Goal: Task Accomplishment & Management: Use online tool/utility

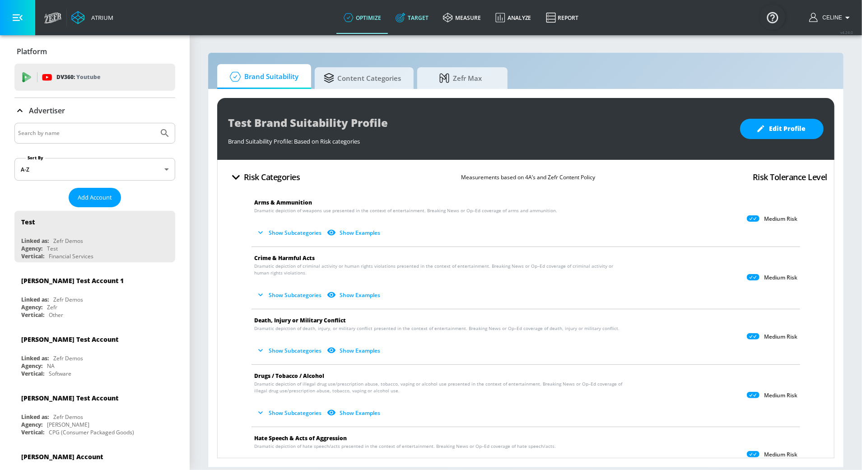
click at [421, 21] on link "Target" at bounding box center [411, 17] width 47 height 32
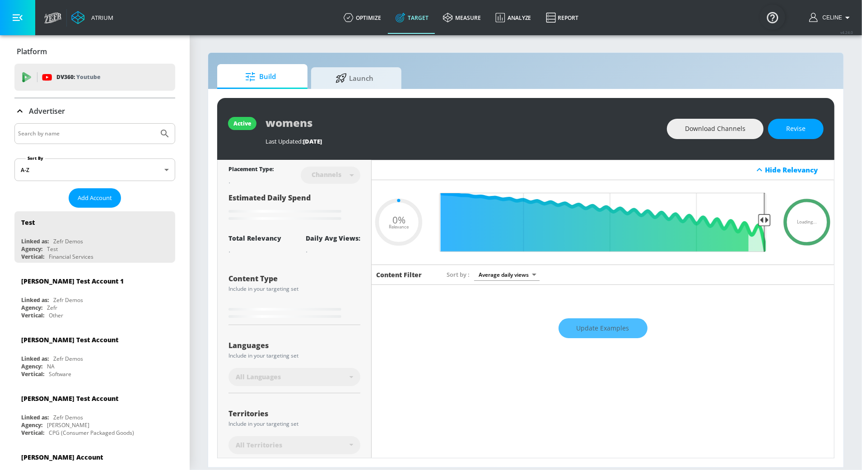
click at [95, 127] on div at bounding box center [94, 133] width 161 height 21
click at [92, 139] on input "Search by name" at bounding box center [86, 134] width 137 height 12
type input "0.6"
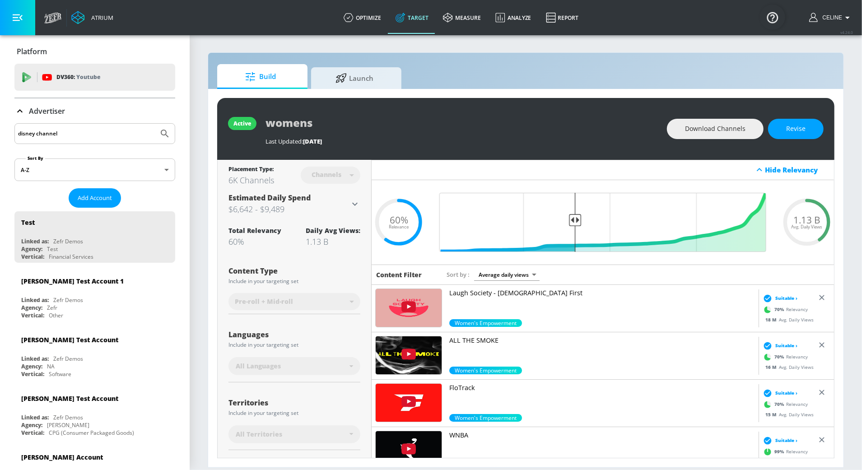
type input "disney channel"
click at [155, 124] on button "Submit Search" at bounding box center [165, 134] width 20 height 20
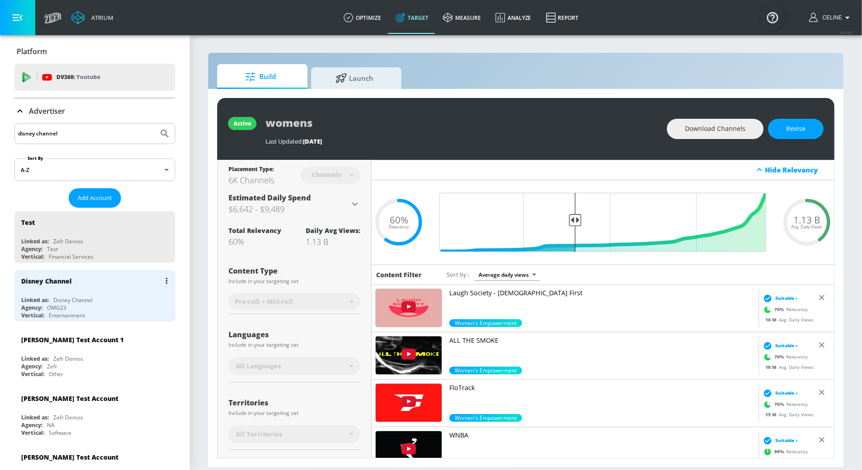
click at [72, 311] on div "Entertainment" at bounding box center [67, 315] width 36 height 8
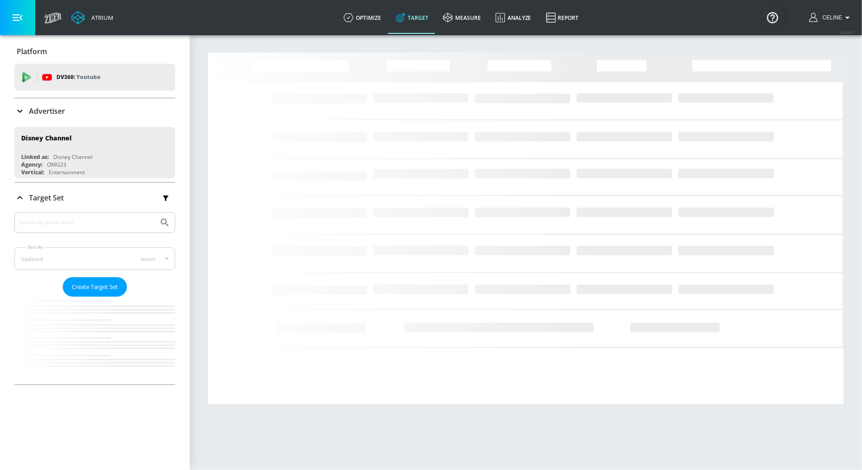
click at [40, 109] on p "Advertiser" at bounding box center [47, 111] width 36 height 10
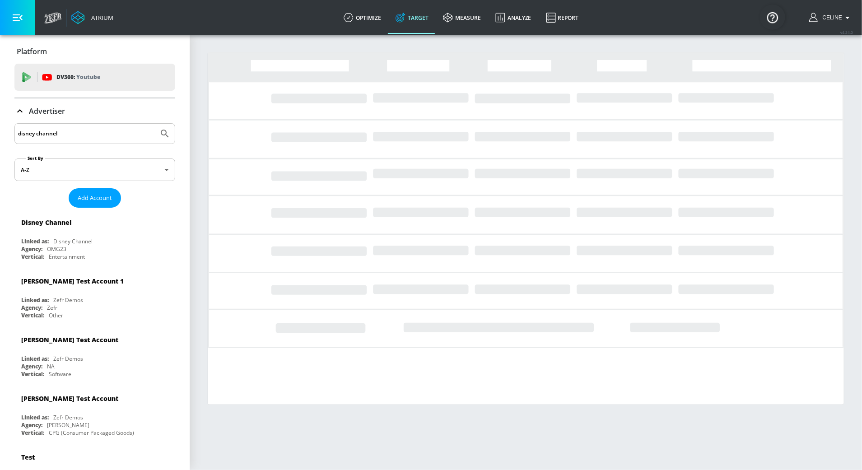
click at [50, 112] on p "Advertiser" at bounding box center [47, 111] width 36 height 10
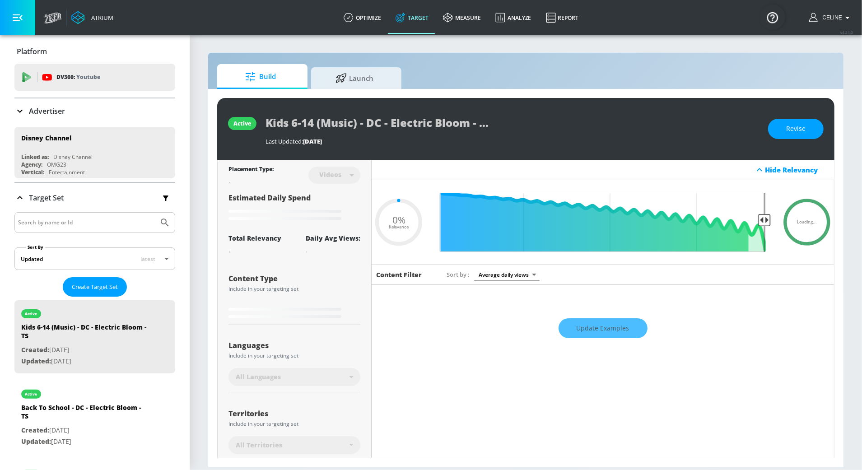
type input "0.05"
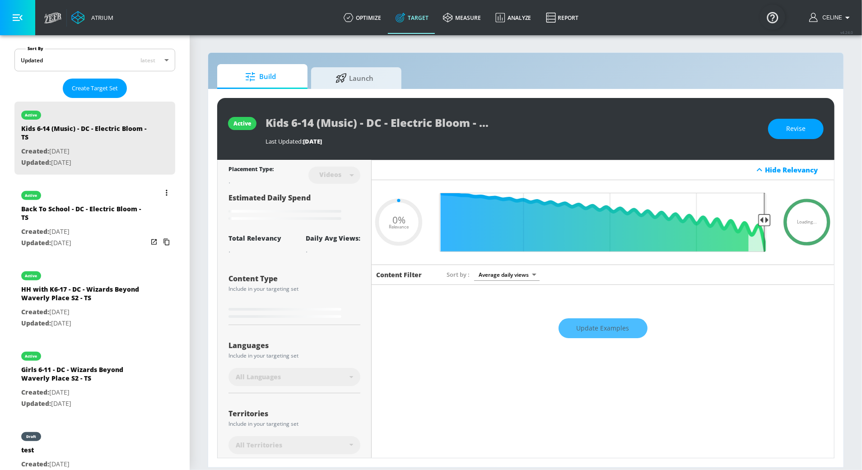
scroll to position [201, 0]
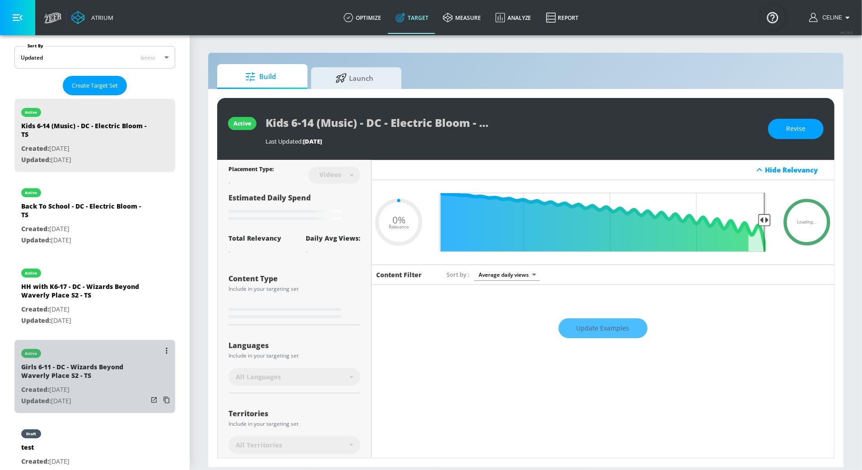
click at [97, 358] on div "active" at bounding box center [84, 351] width 126 height 23
type input "Girls 6-11 - DC - Wizards Beyond Waverly Place S2 - TS"
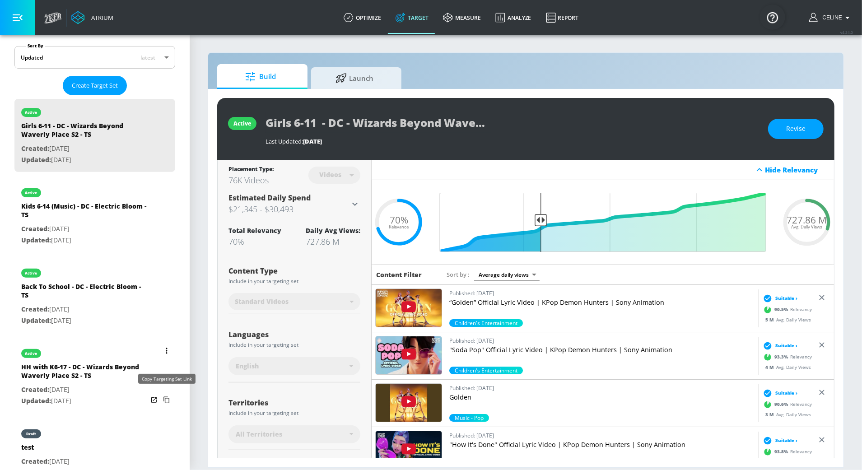
click at [168, 396] on icon "list of Target Set" at bounding box center [166, 400] width 14 height 14
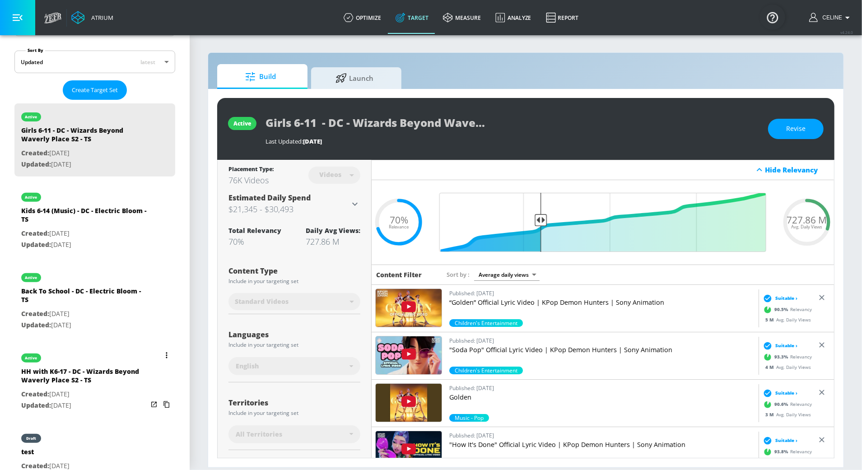
scroll to position [188, 0]
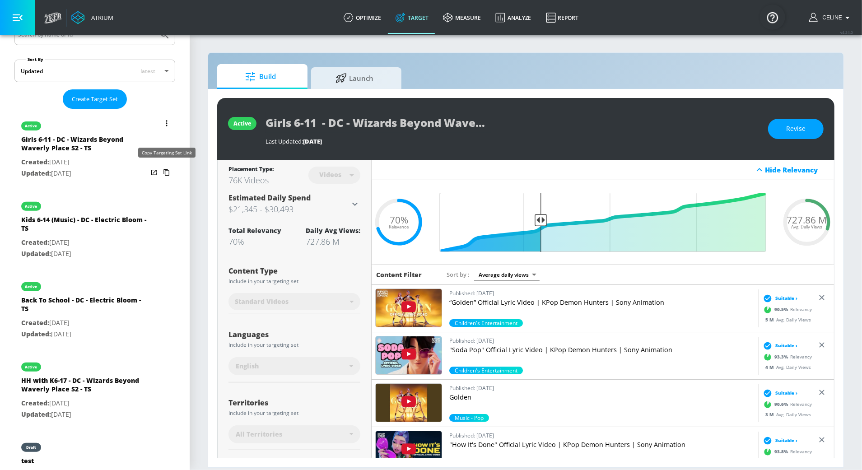
click at [164, 173] on icon "list of Target Set" at bounding box center [166, 172] width 14 height 14
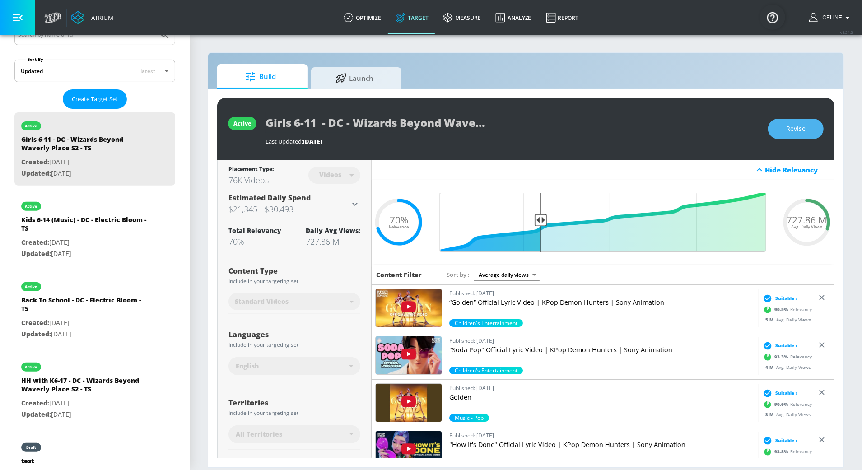
click at [785, 121] on button "Revise" at bounding box center [796, 129] width 56 height 20
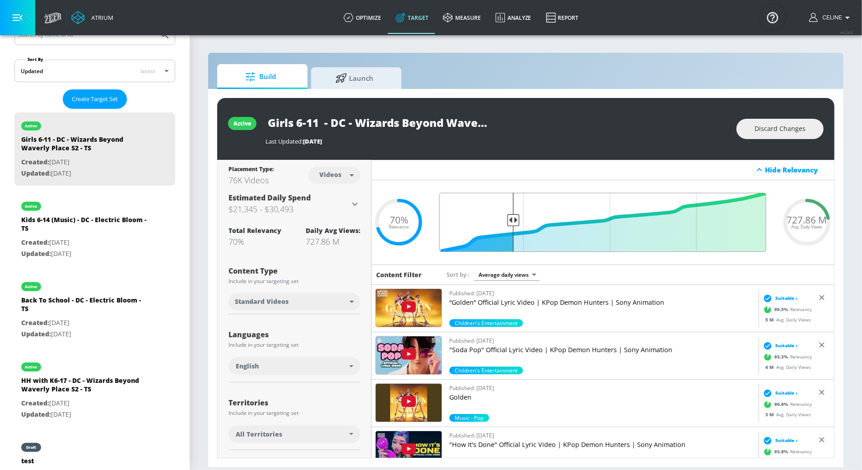
drag, startPoint x: 543, startPoint y: 223, endPoint x: 511, endPoint y: 223, distance: 31.6
click at [511, 223] on input "Final Threshold" at bounding box center [603, 222] width 336 height 59
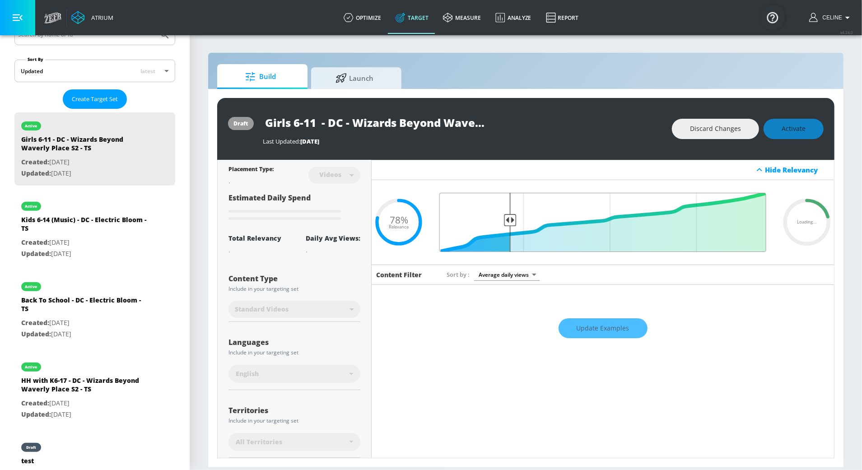
click at [510, 223] on input "Final Threshold" at bounding box center [603, 222] width 336 height 59
click at [506, 223] on input "Final Threshold" at bounding box center [603, 222] width 336 height 59
click at [791, 130] on div "Discard Changes Activate" at bounding box center [748, 129] width 152 height 20
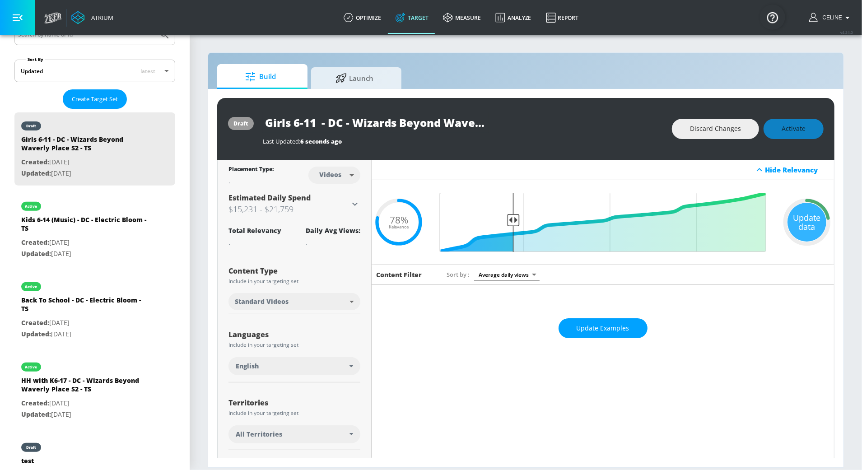
click at [791, 130] on div "Discard Changes Activate" at bounding box center [748, 129] width 152 height 20
drag, startPoint x: 512, startPoint y: 222, endPoint x: 506, endPoint y: 222, distance: 6.8
type input "0.8"
click at [506, 222] on input "Final Threshold" at bounding box center [603, 222] width 336 height 59
click at [796, 133] on span "Activate" at bounding box center [793, 128] width 24 height 11
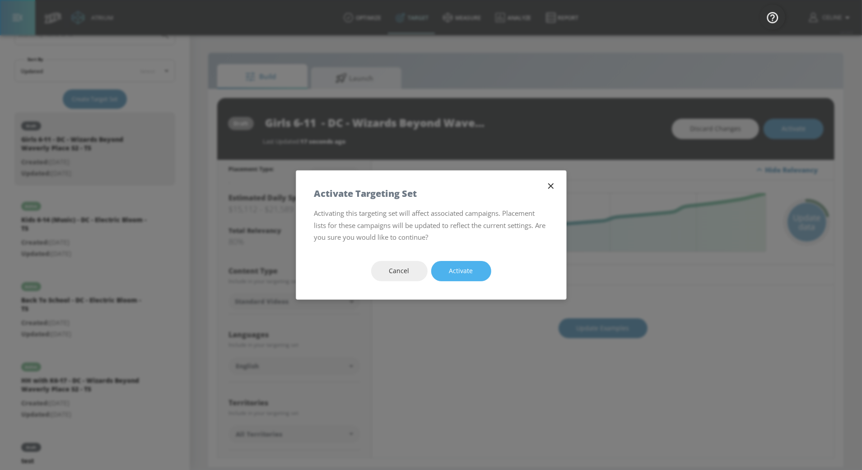
click at [466, 268] on span "Activate" at bounding box center [461, 270] width 24 height 11
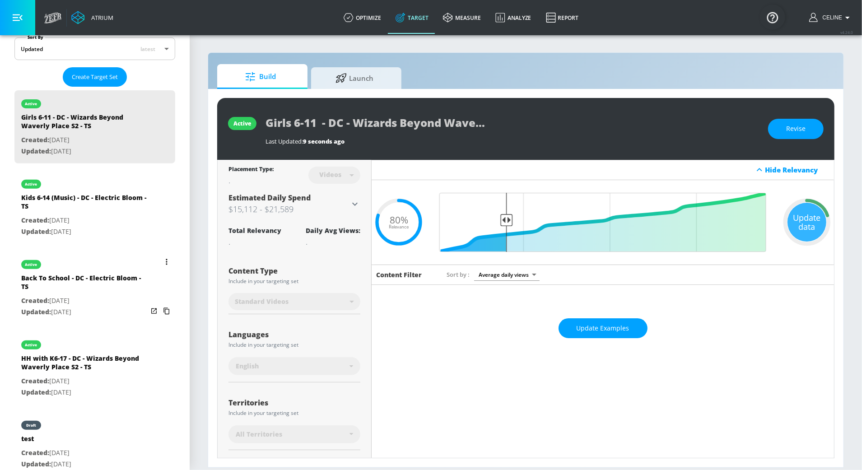
scroll to position [218, 0]
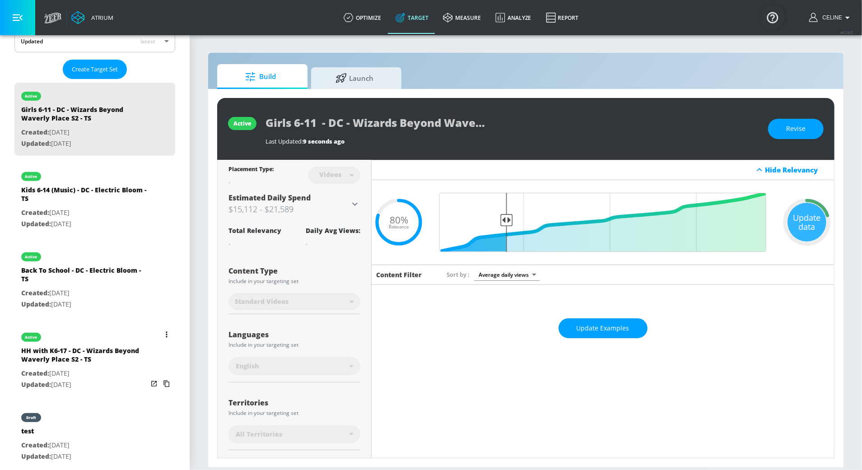
click at [100, 360] on div "HH with K6-17 - DC - Wizards Beyond Waverly Place S2 - TS" at bounding box center [84, 357] width 126 height 22
type input "HH with K6-17 - DC - Wizards Beyond Waverly Place S2 - TS"
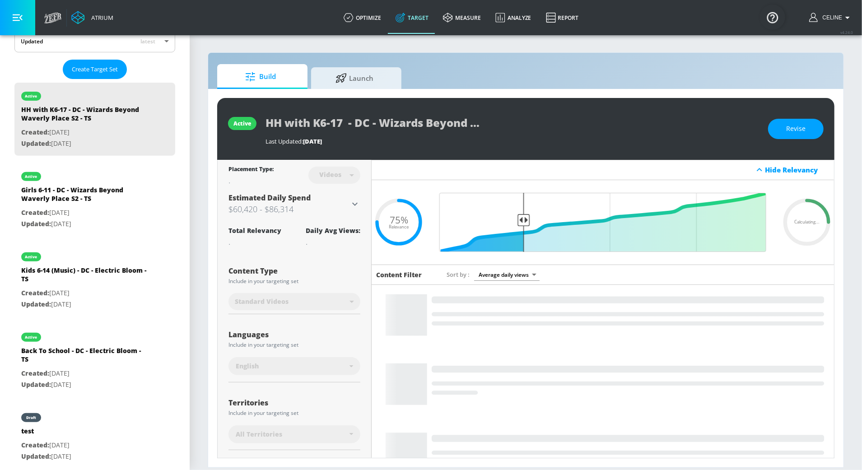
scroll to position [0, 0]
click at [802, 126] on span "Revise" at bounding box center [795, 128] width 19 height 11
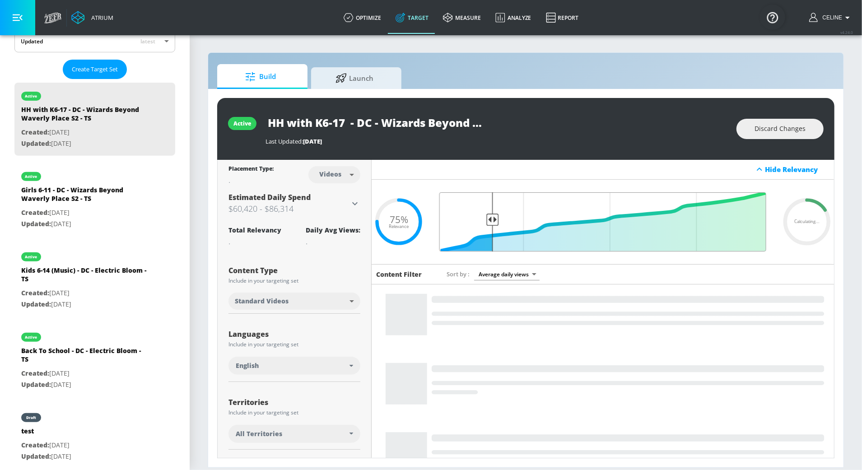
drag, startPoint x: 518, startPoint y: 218, endPoint x: 494, endPoint y: 219, distance: 23.9
click at [494, 219] on input "Final Threshold" at bounding box center [603, 221] width 336 height 59
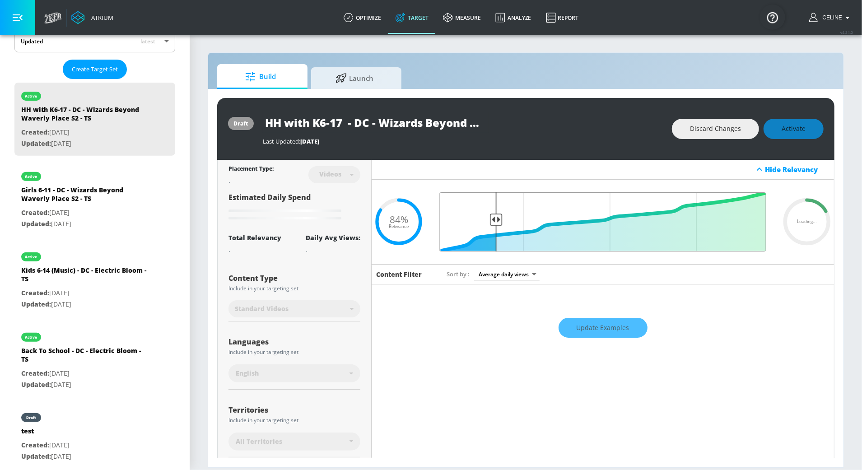
click at [495, 219] on input "Final Threshold" at bounding box center [603, 221] width 336 height 59
click at [792, 127] on div "Discard Changes Activate" at bounding box center [748, 129] width 152 height 20
click at [790, 133] on div "Discard Changes Activate" at bounding box center [748, 129] width 152 height 20
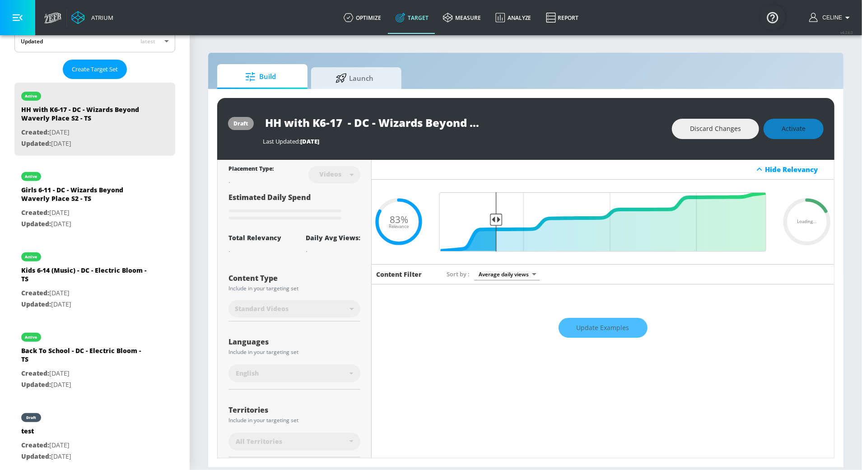
click at [787, 120] on div "Discard Changes Activate" at bounding box center [748, 129] width 152 height 20
type input "0.84"
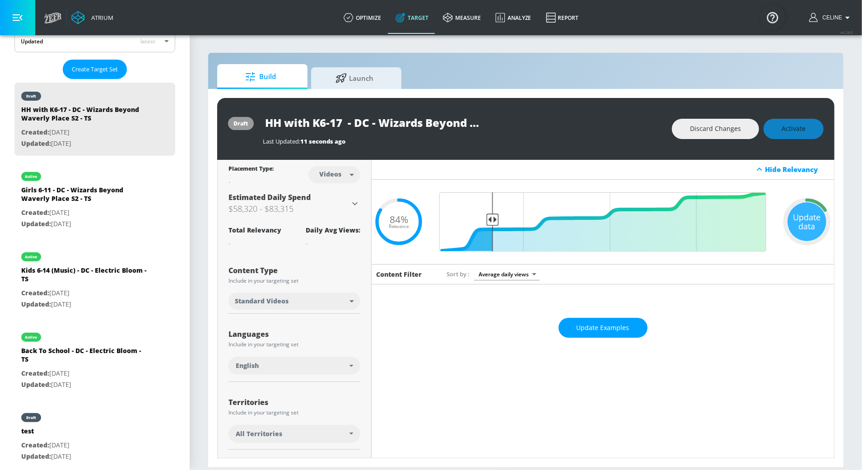
click at [798, 131] on div "Discard Changes Activate" at bounding box center [748, 129] width 152 height 20
click at [787, 125] on span "Activate" at bounding box center [793, 128] width 24 height 11
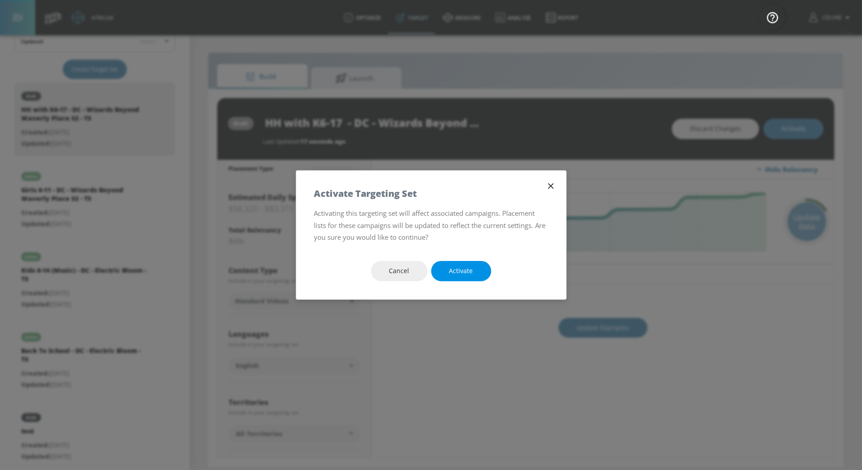
click at [469, 269] on span "Activate" at bounding box center [461, 270] width 24 height 11
